Goal: Navigation & Orientation: Find specific page/section

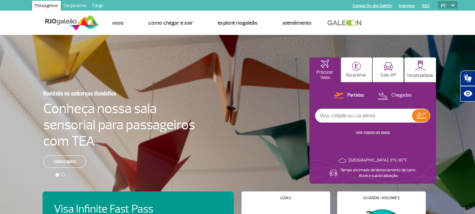
click at [94, 5] on link "Cargo" at bounding box center [97, 6] width 17 height 11
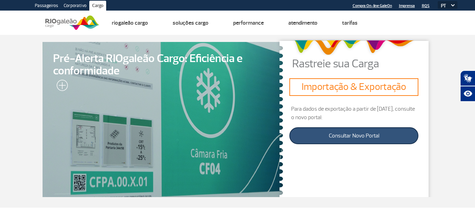
click at [352, 133] on link "Consultar Novo Portal" at bounding box center [354, 135] width 129 height 17
